Goal: Information Seeking & Learning: Check status

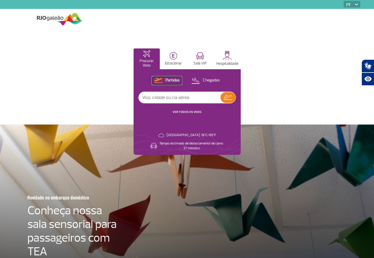
click at [175, 78] on p "Partidas" at bounding box center [172, 81] width 14 height 6
click at [177, 97] on input "text" at bounding box center [180, 97] width 82 height 11
click at [191, 110] on button "VER TODOS OS VOOS" at bounding box center [187, 112] width 32 height 5
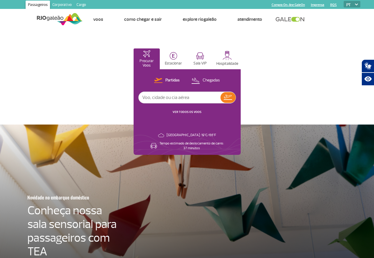
click at [171, 98] on input "text" at bounding box center [180, 97] width 82 height 11
type input "galeão"
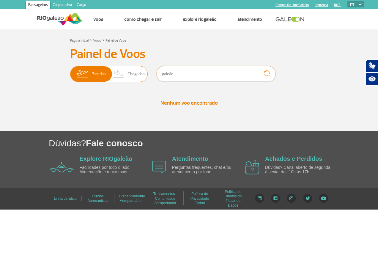
drag, startPoint x: 181, startPoint y: 73, endPoint x: 127, endPoint y: 78, distance: 54.3
click at [128, 78] on div "Partidas Chegadas galeão" at bounding box center [189, 75] width 238 height 18
type input "bsb"
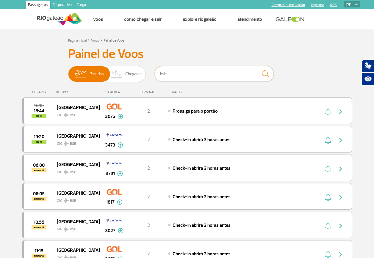
drag, startPoint x: 172, startPoint y: 74, endPoint x: 140, endPoint y: 64, distance: 32.7
click at [140, 64] on div "Painel de Voos Partidas Chegadas bsb 18:15 18:44 hoje Brasília GIG BSB 2075 Par…" at bounding box center [187, 189] width 330 height 284
drag, startPoint x: 181, startPoint y: 74, endPoint x: 153, endPoint y: 72, distance: 28.6
click at [153, 72] on div "Partidas Chegadas BSB" at bounding box center [187, 75] width 238 height 18
click at [130, 67] on div "Partidas Chegadas BSB" at bounding box center [187, 75] width 238 height 18
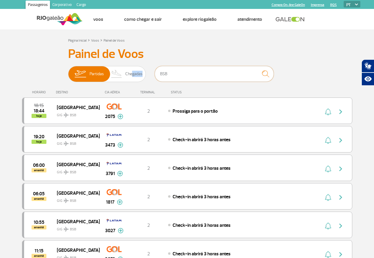
drag, startPoint x: 130, startPoint y: 67, endPoint x: 186, endPoint y: 72, distance: 56.4
click at [186, 72] on input "BSB" at bounding box center [214, 74] width 119 height 16
click at [186, 73] on input "BSB" at bounding box center [214, 74] width 119 height 16
type input "FLN"
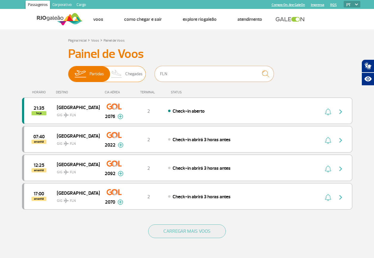
drag, startPoint x: 177, startPoint y: 80, endPoint x: 142, endPoint y: 77, distance: 35.5
click at [142, 77] on div "Partidas Chegadas FLN" at bounding box center [187, 75] width 238 height 18
type input "BSB"
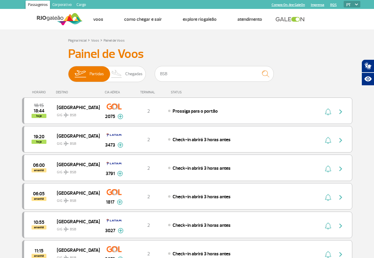
click at [151, 93] on div "TERMINAL" at bounding box center [148, 92] width 39 height 4
drag, startPoint x: 151, startPoint y: 93, endPoint x: 111, endPoint y: 89, distance: 39.5
click at [112, 89] on div "HORÁRIO DESTINO CIA AÉREA TERMINAL STATUS" at bounding box center [187, 90] width 330 height 12
drag, startPoint x: 55, startPoint y: 91, endPoint x: 131, endPoint y: 92, distance: 76.4
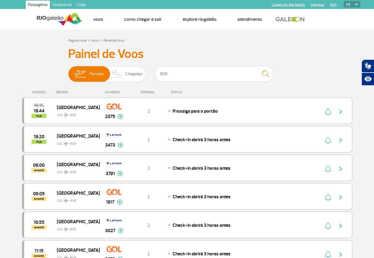
click at [131, 92] on div "HORÁRIO DESTINO CIA AÉREA TERMINAL STATUS" at bounding box center [187, 90] width 330 height 12
drag, startPoint x: 131, startPoint y: 92, endPoint x: 162, endPoint y: 92, distance: 30.9
click at [161, 92] on div "TERMINAL" at bounding box center [148, 92] width 39 height 4
drag, startPoint x: 33, startPoint y: 90, endPoint x: 238, endPoint y: 246, distance: 258.1
click at [238, 246] on div "HORÁRIO DESTINO CIA AÉREA TERMINAL STATUS 18:15 18:44 hoje [GEOGRAPHIC_DATA] GI…" at bounding box center [187, 207] width 330 height 247
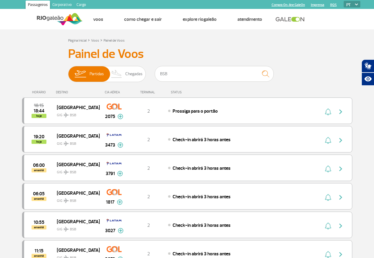
click at [187, 87] on div "HORÁRIO DESTINO CIA AÉREA TERMINAL STATUS" at bounding box center [187, 90] width 330 height 12
